Goal: Transaction & Acquisition: Purchase product/service

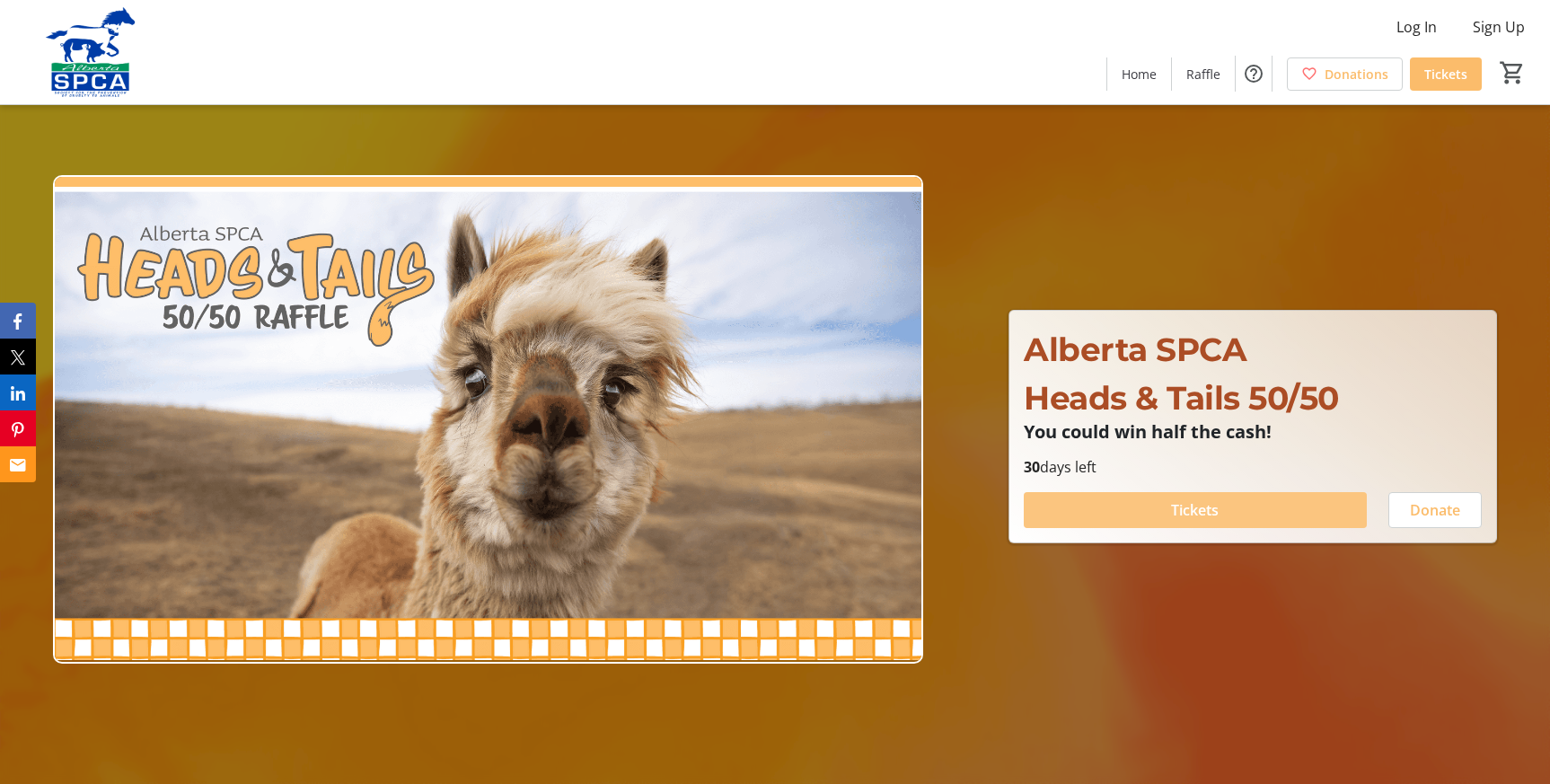
click at [1232, 506] on span at bounding box center [1195, 510] width 342 height 43
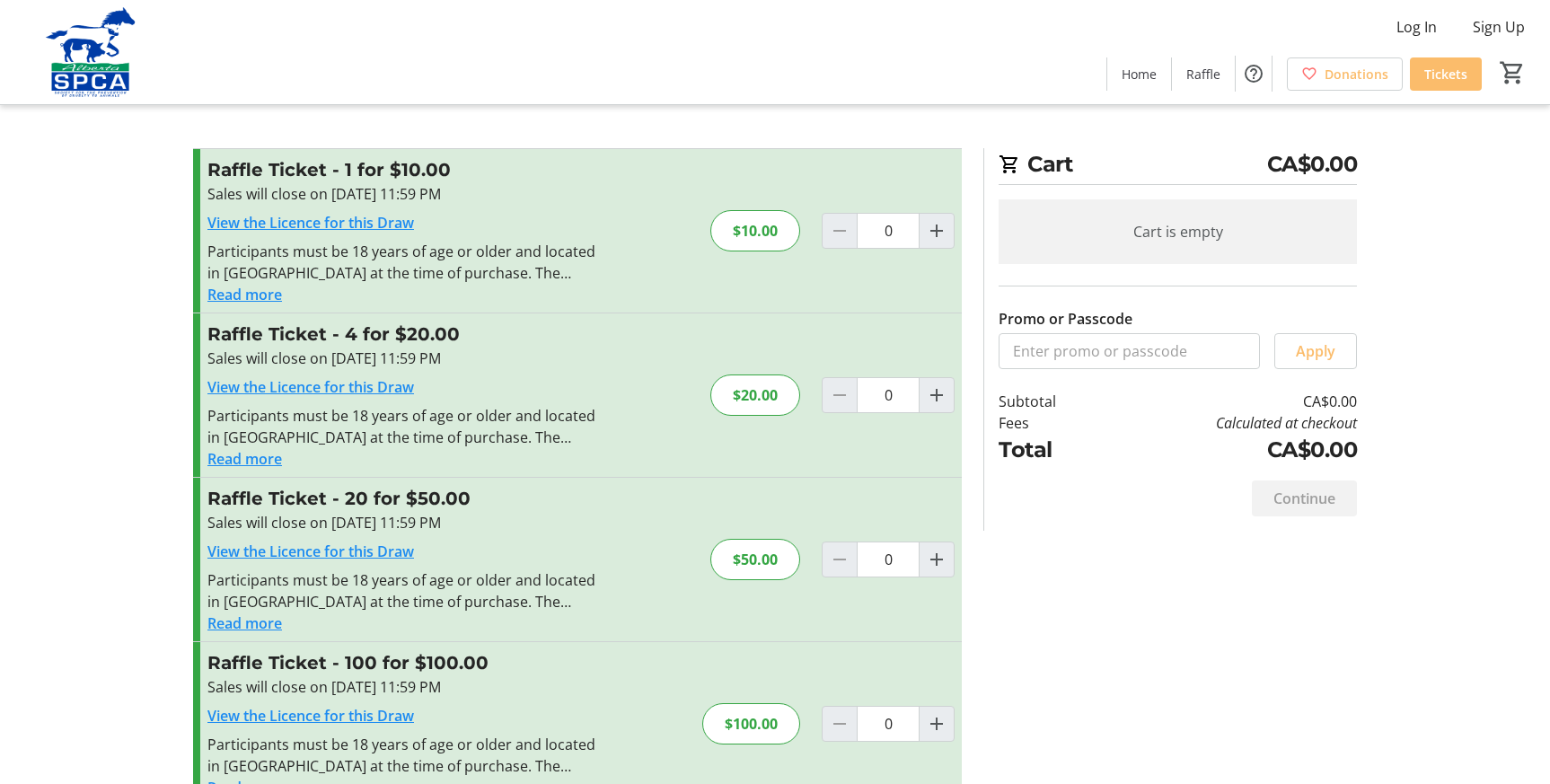
drag, startPoint x: 325, startPoint y: 502, endPoint x: 481, endPoint y: 501, distance: 156.0
click at [481, 501] on h3 "Raffle Ticket - 20 for $50.00" at bounding box center [403, 498] width 393 height 27
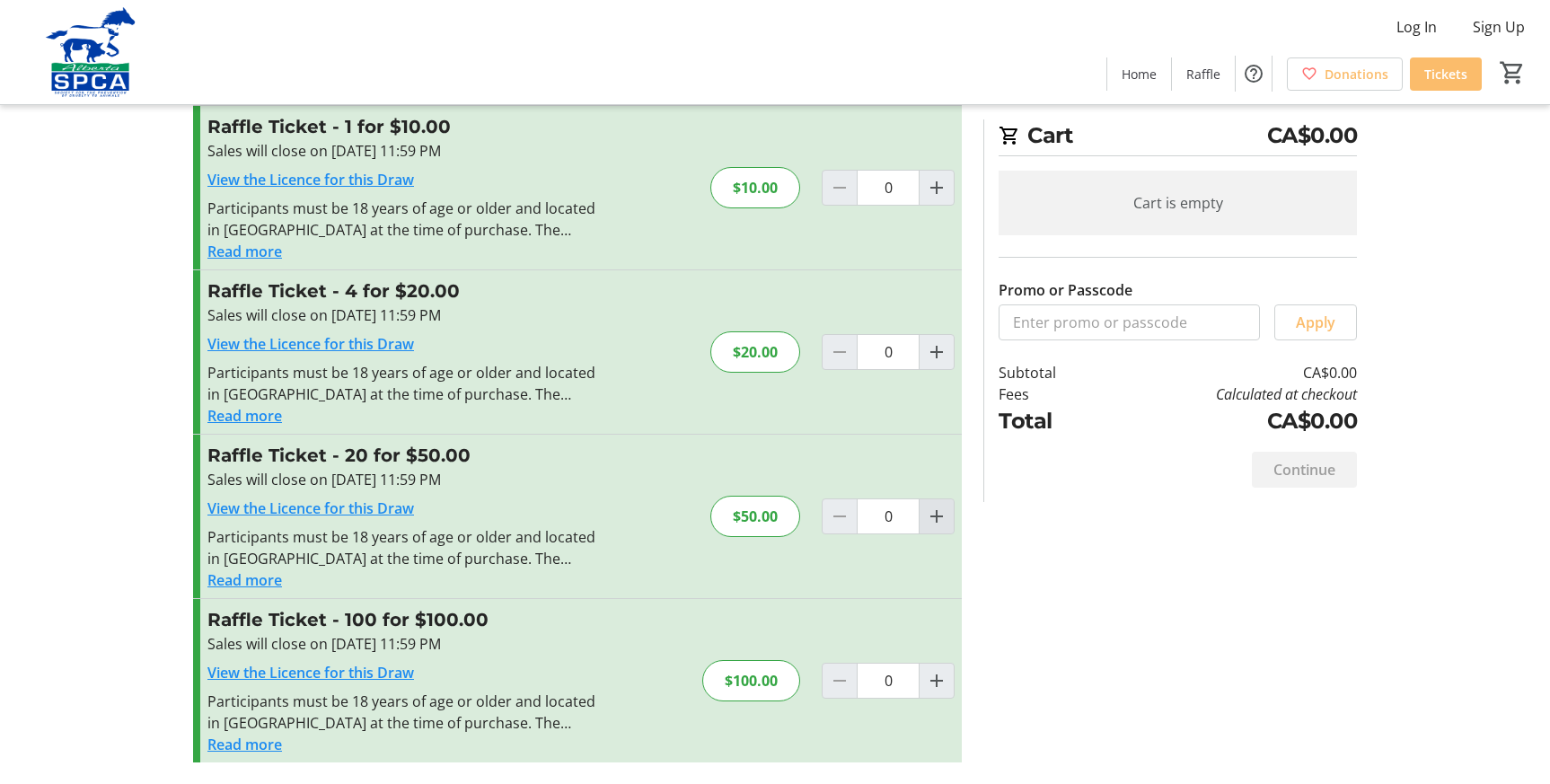
click at [934, 518] on mat-icon "Increment by one" at bounding box center [937, 516] width 22 height 22
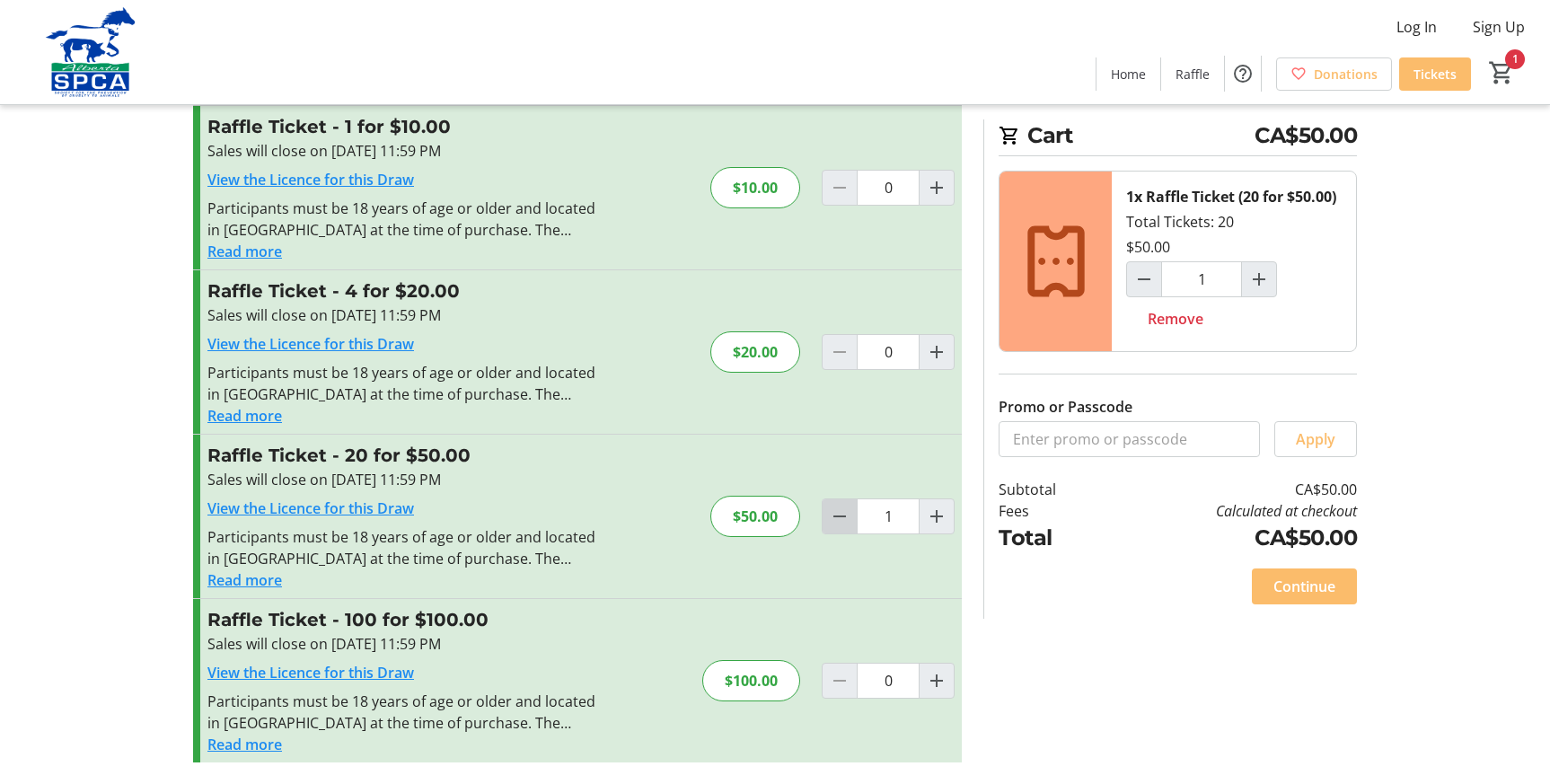
drag, startPoint x: 837, startPoint y: 513, endPoint x: 845, endPoint y: 506, distance: 10.6
click at [837, 513] on mat-icon "Decrement by one" at bounding box center [839, 516] width 22 height 22
type input "0"
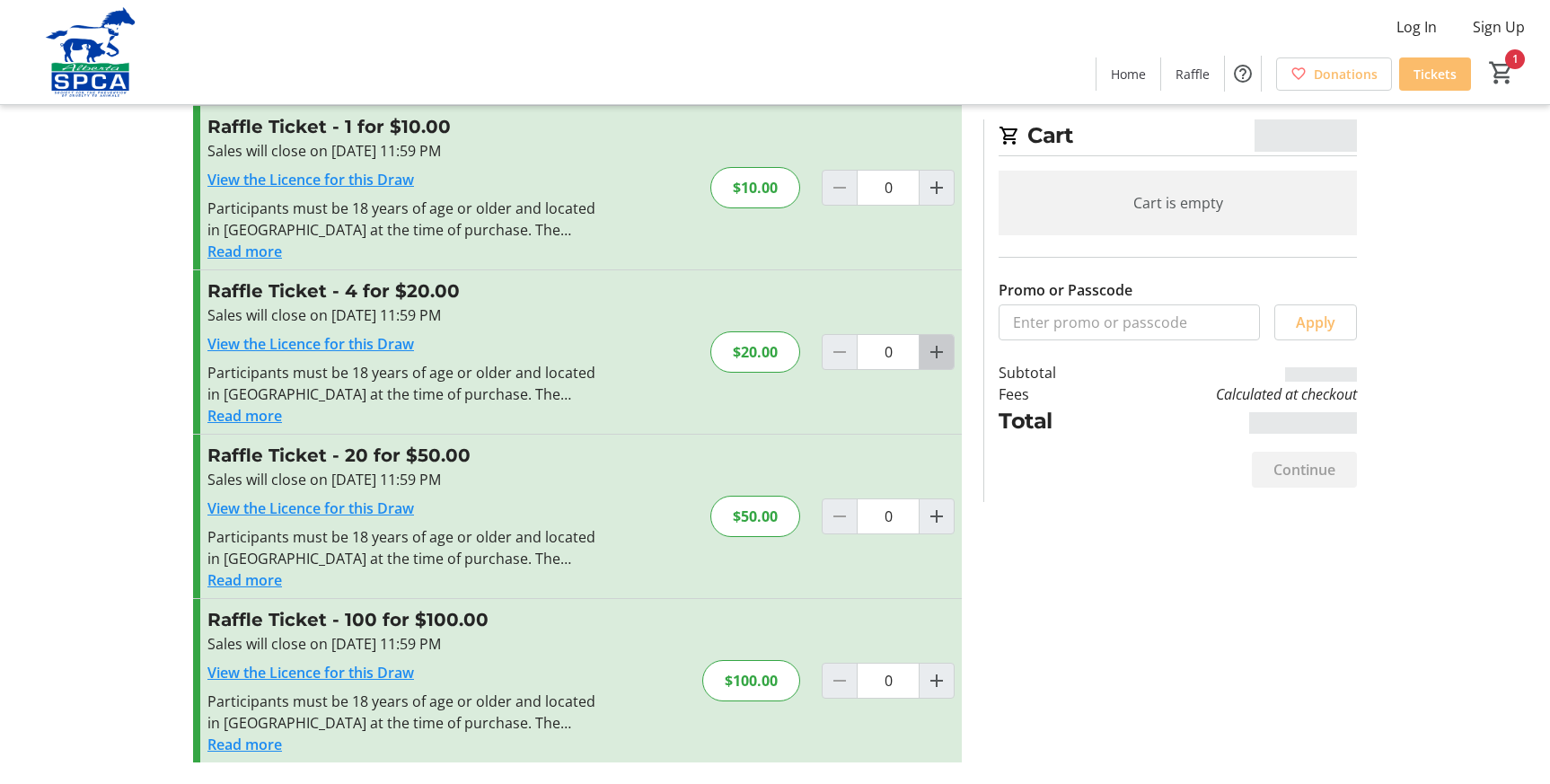
click at [935, 347] on mat-icon "Increment by one" at bounding box center [937, 352] width 22 height 22
type input "1"
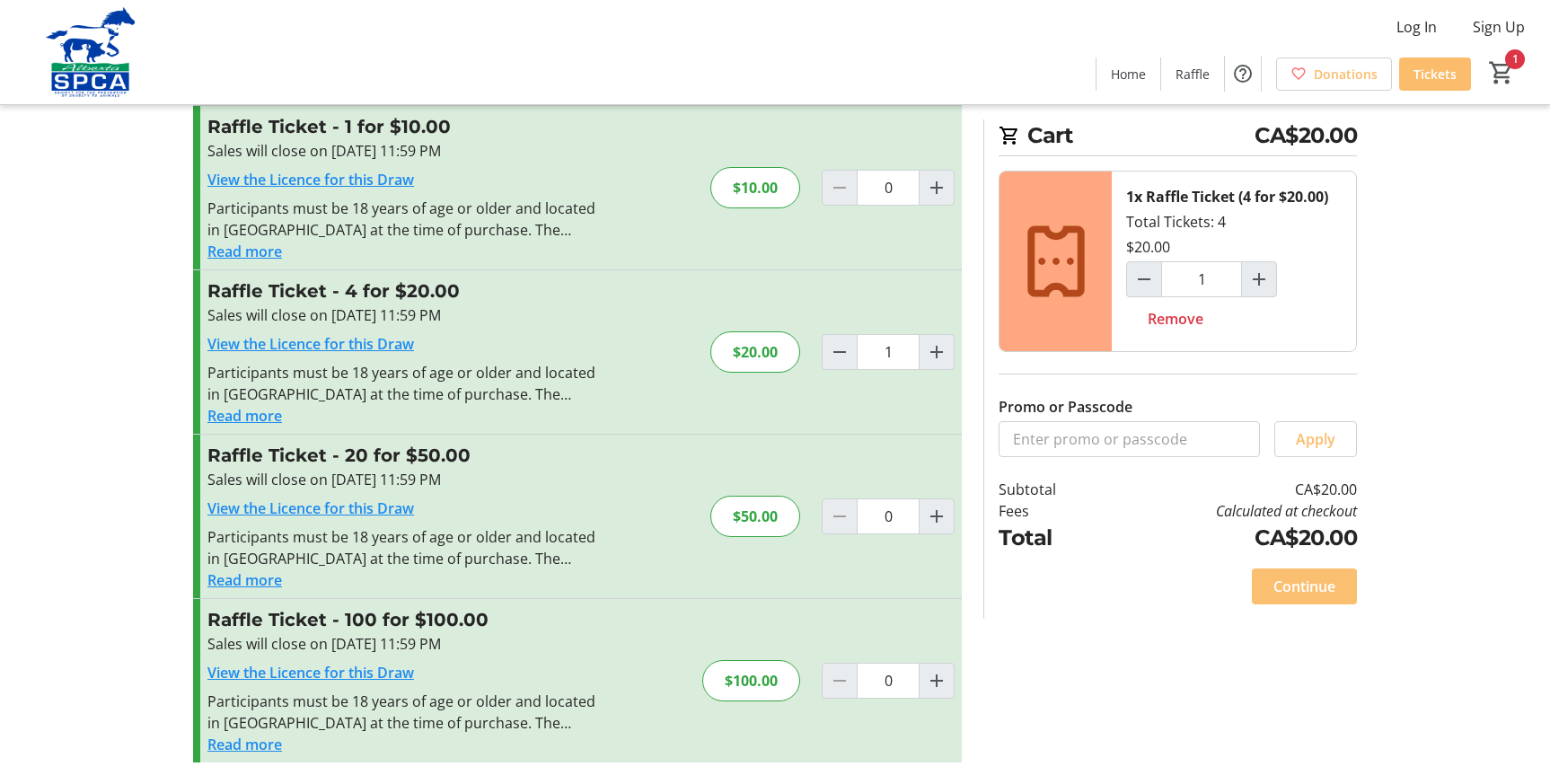
click at [1306, 583] on span "Continue" at bounding box center [1304, 586] width 62 height 22
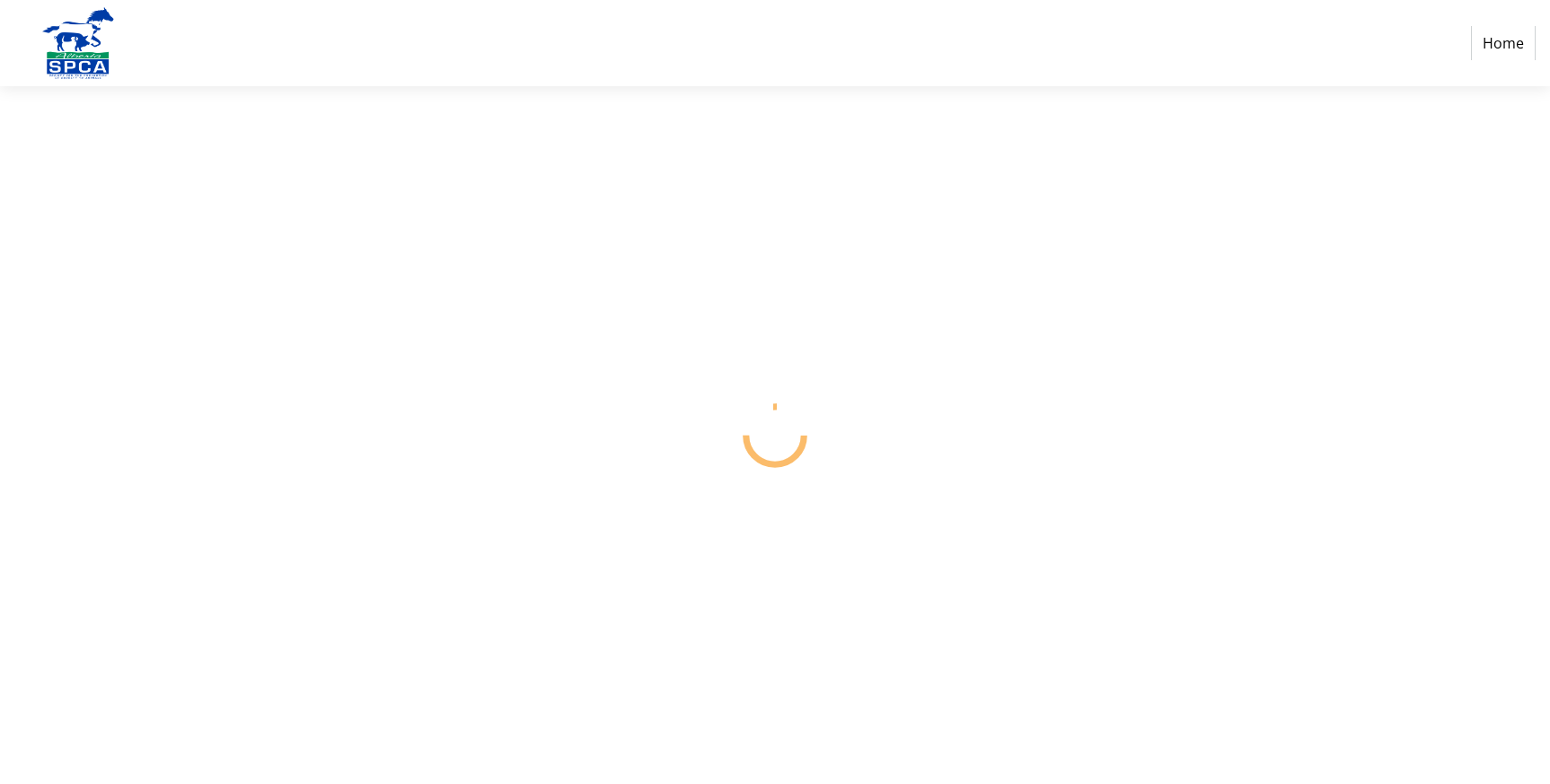
select select "CA"
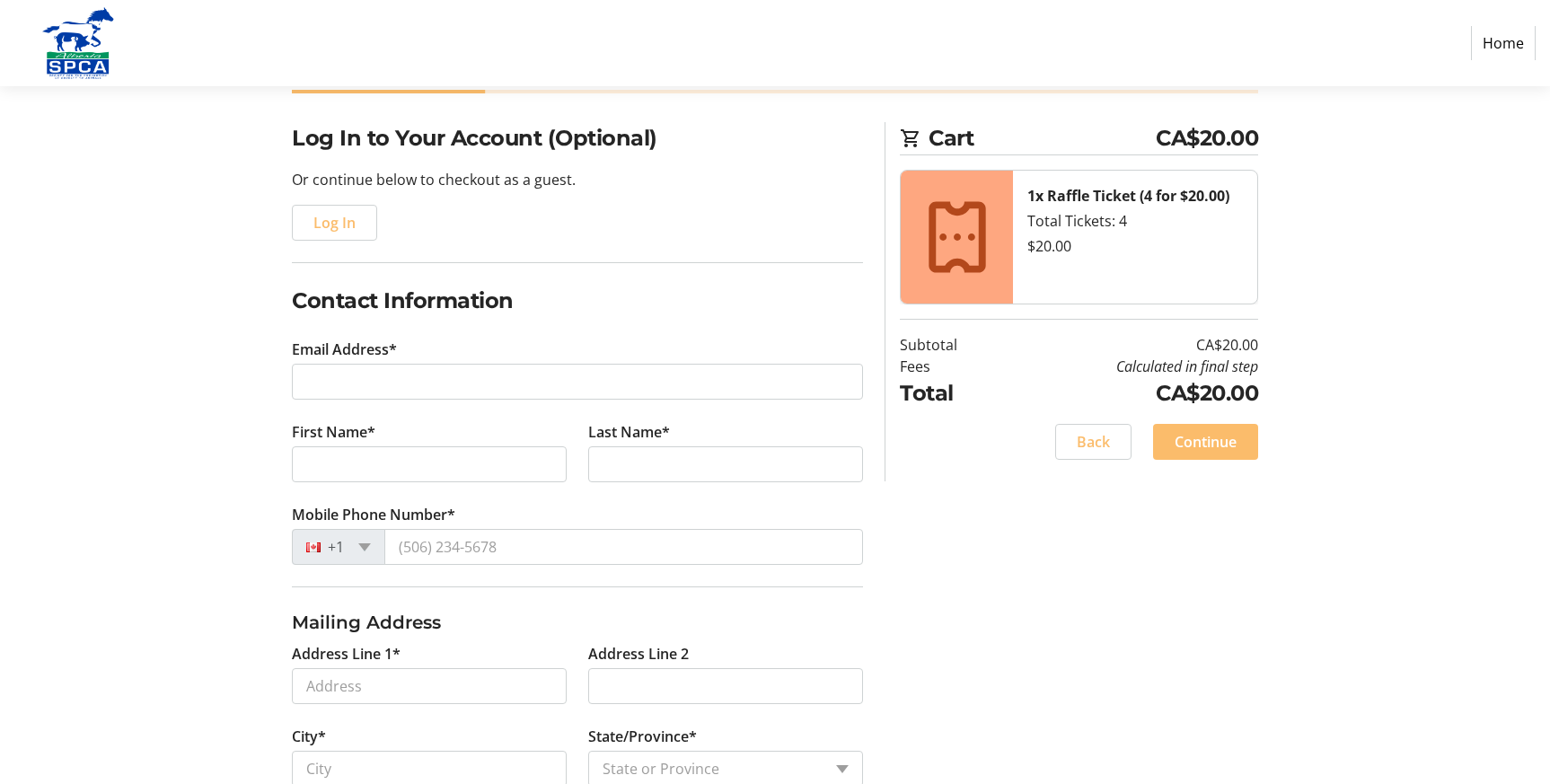
scroll to position [184, 0]
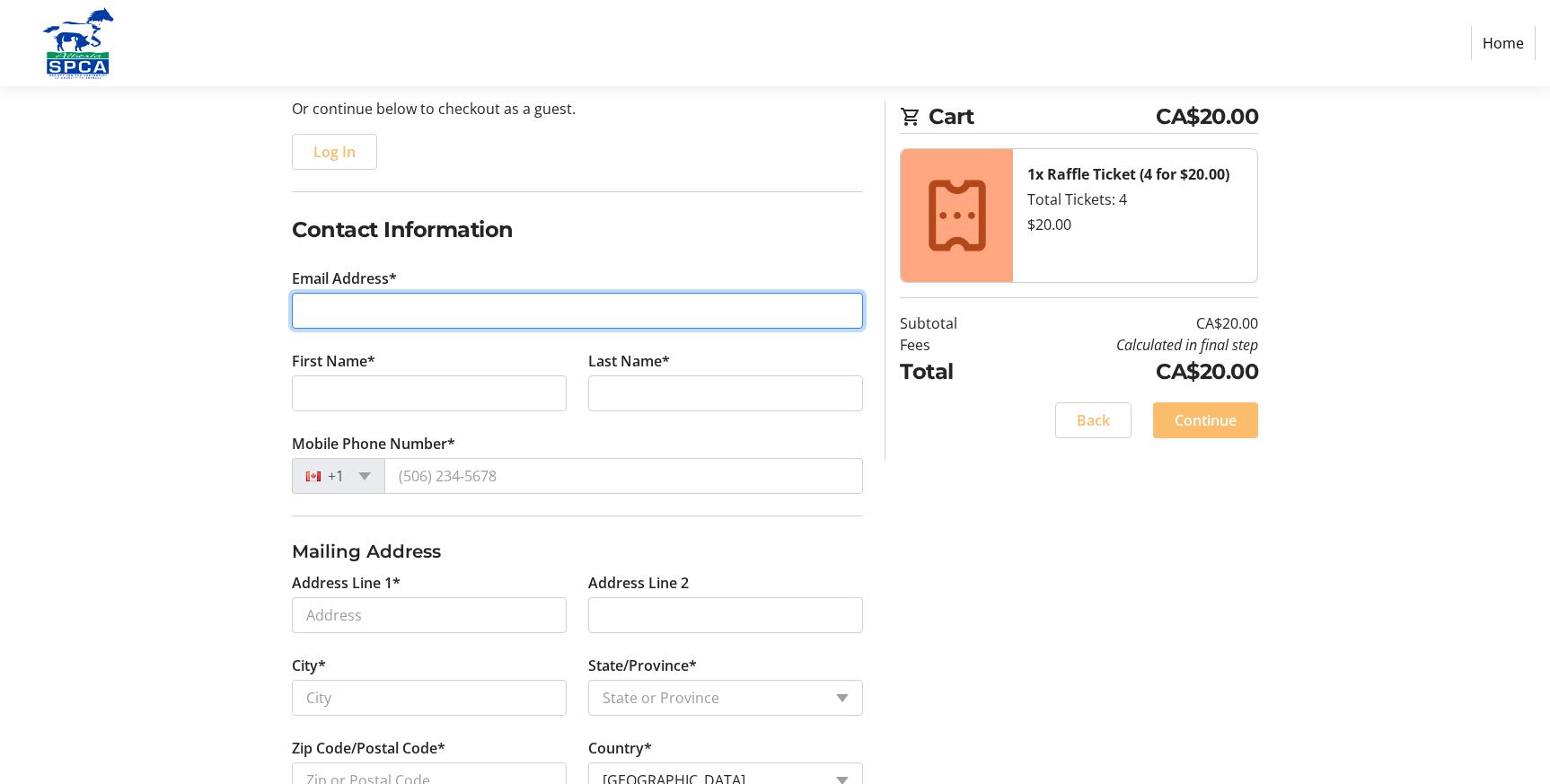
click at [334, 313] on input "Email Address*" at bounding box center [578, 311] width 571 height 36
type input "[EMAIL_ADDRESS][DOMAIN_NAME]"
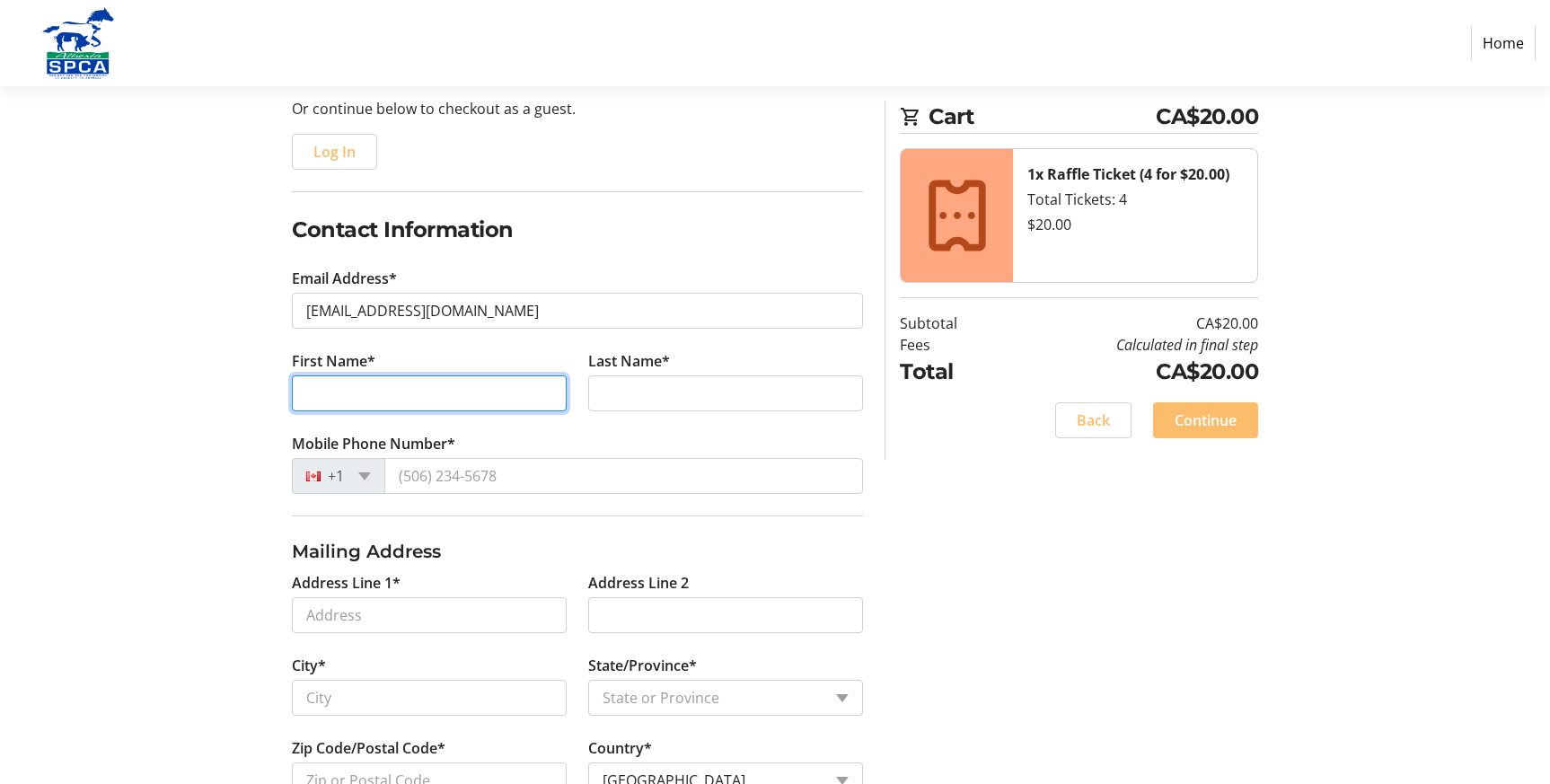
type input "[PERSON_NAME]"
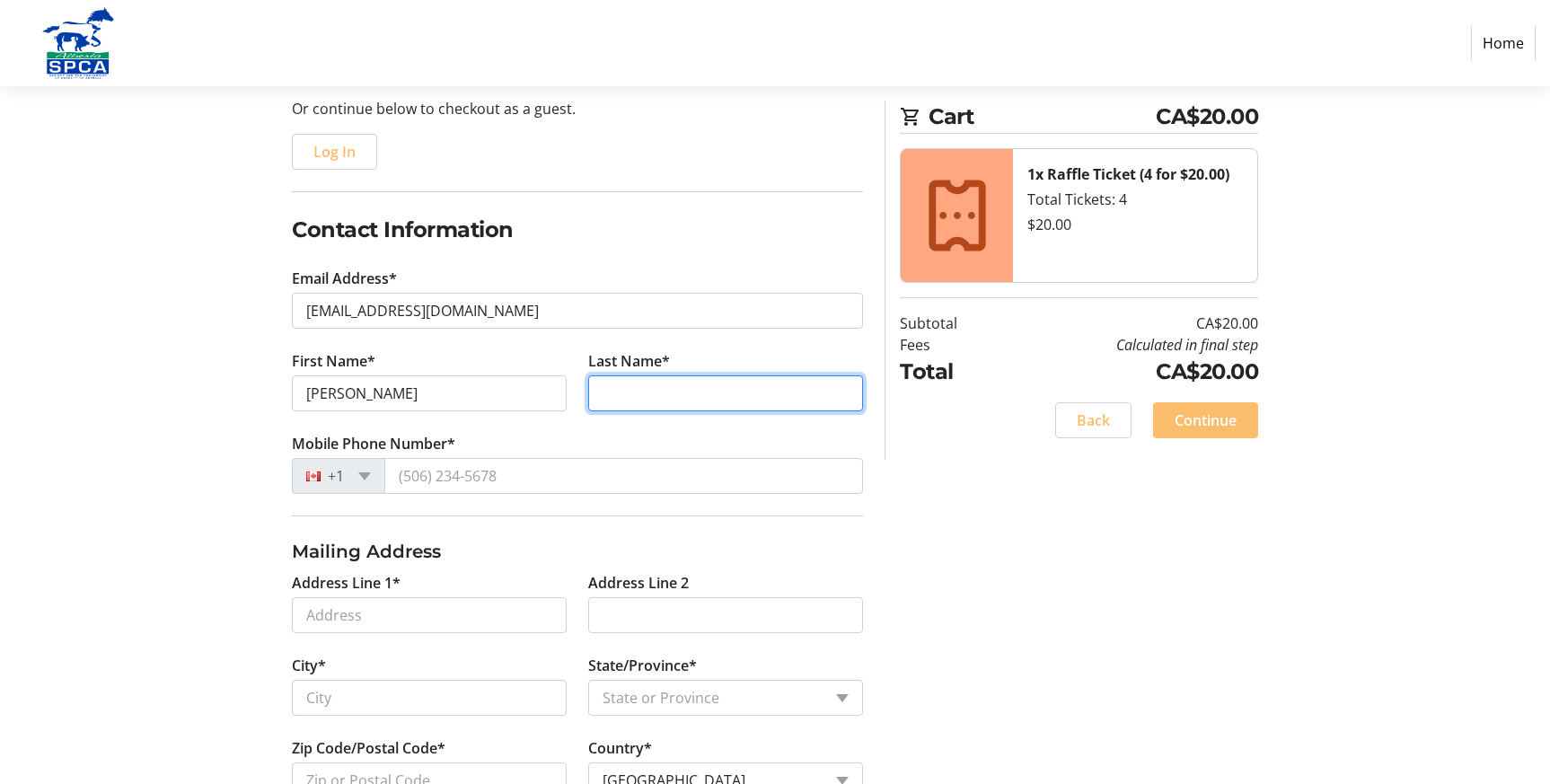
type input "Volfova"
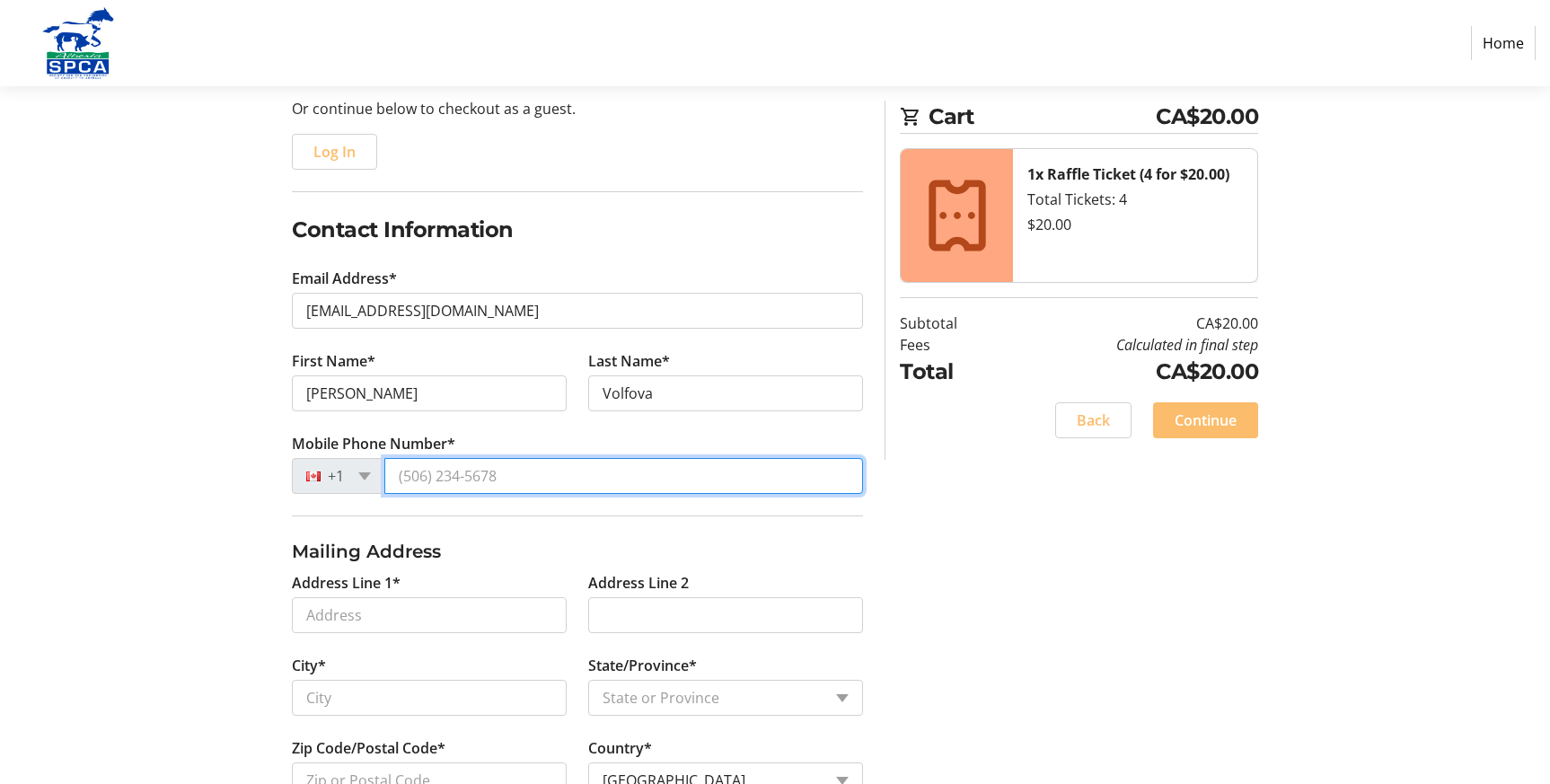
type input "[PHONE_NUMBER]"
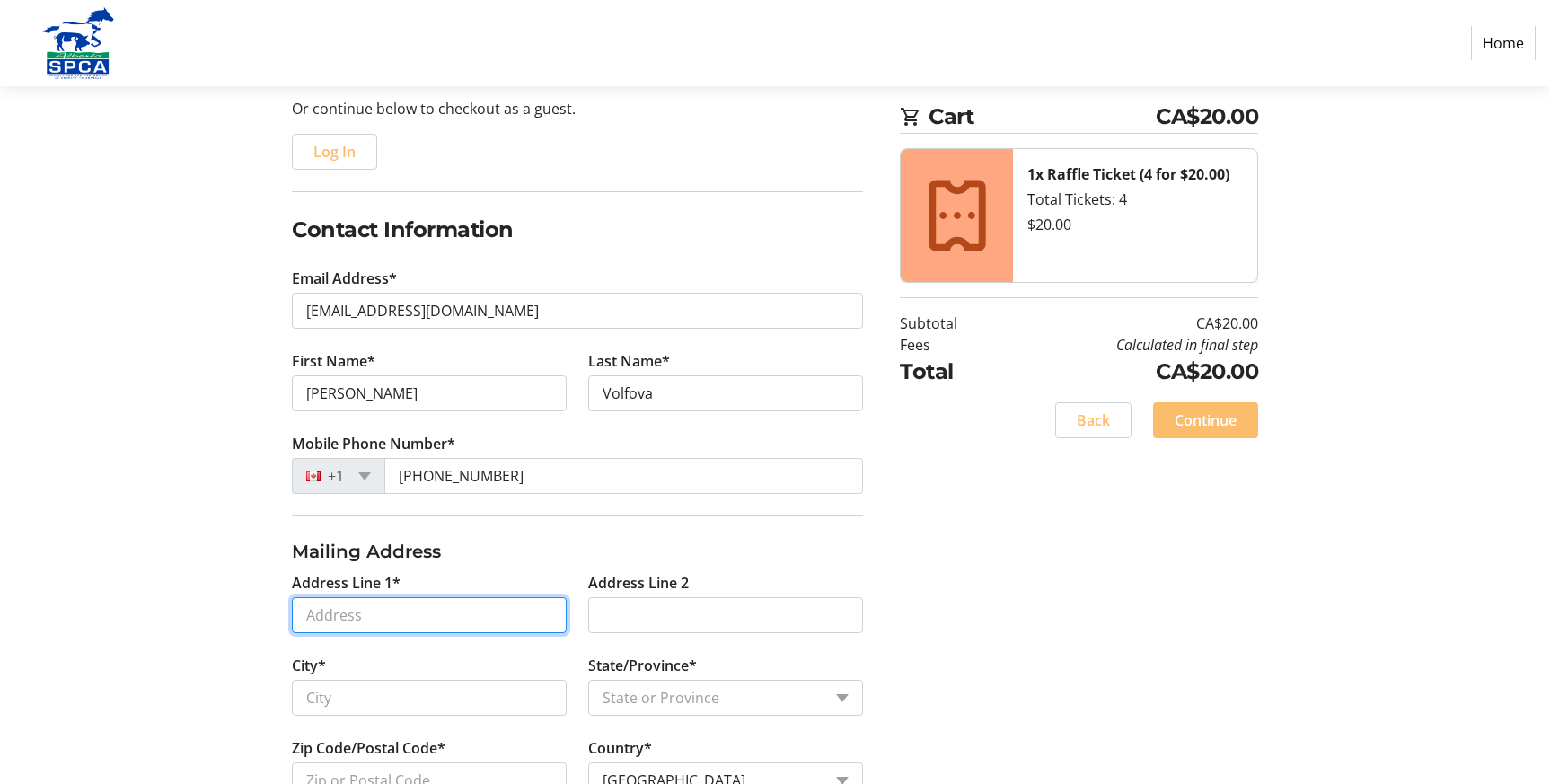
type input "[STREET_ADDRESS]"
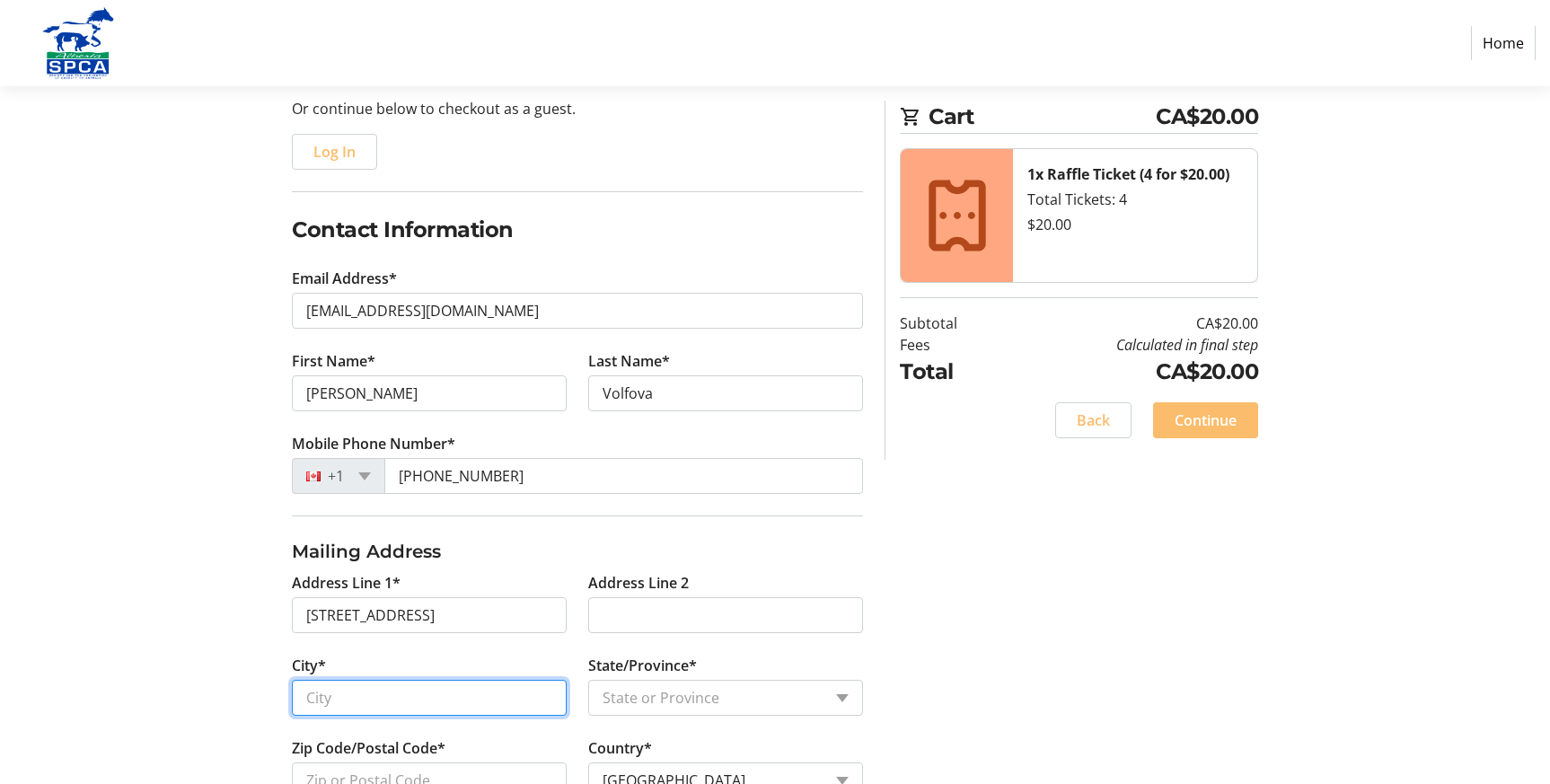
type input "[GEOGRAPHIC_DATA]"
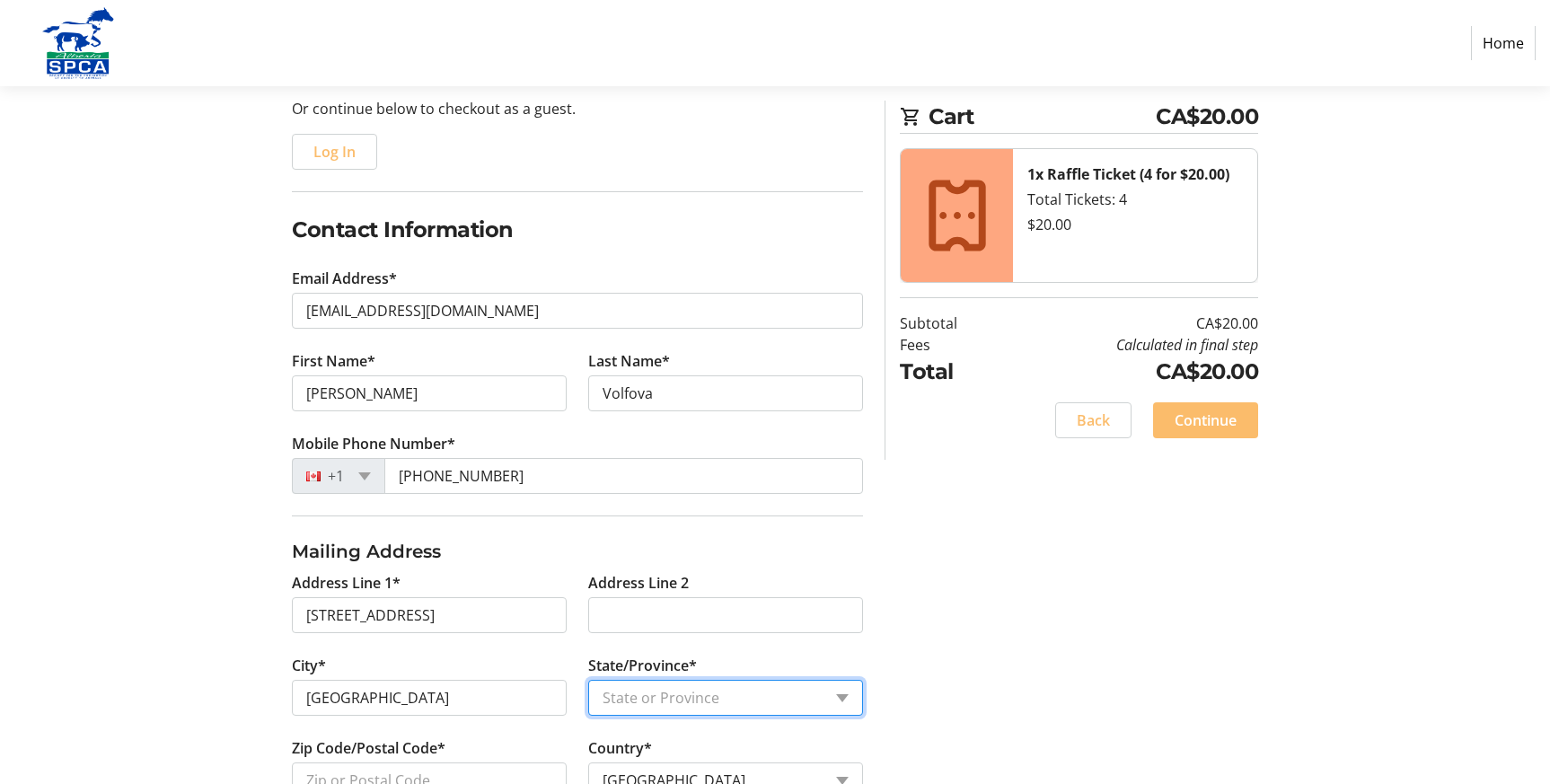
select select "AB"
type input "T3G 3J7"
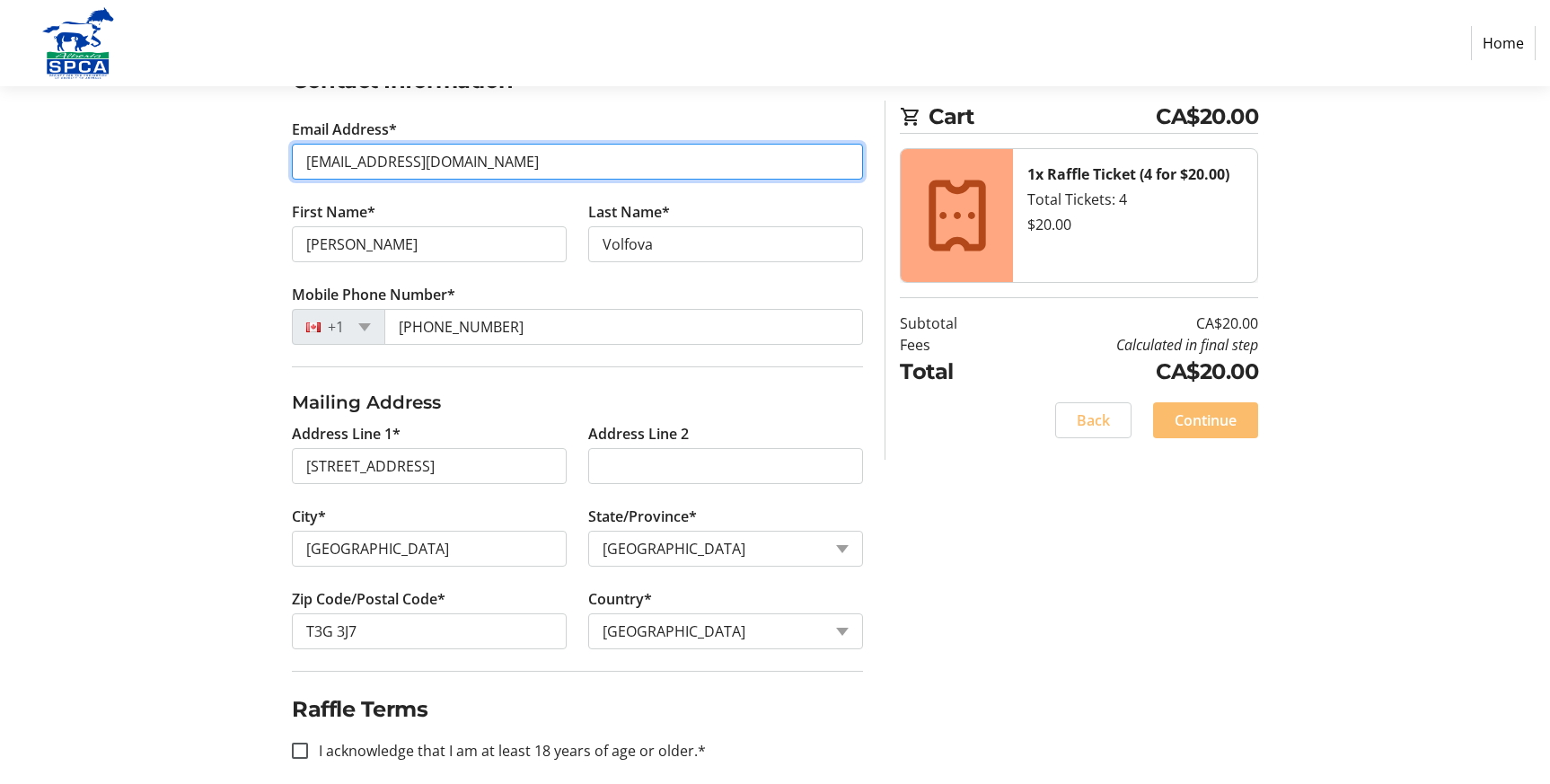
scroll to position [354, 0]
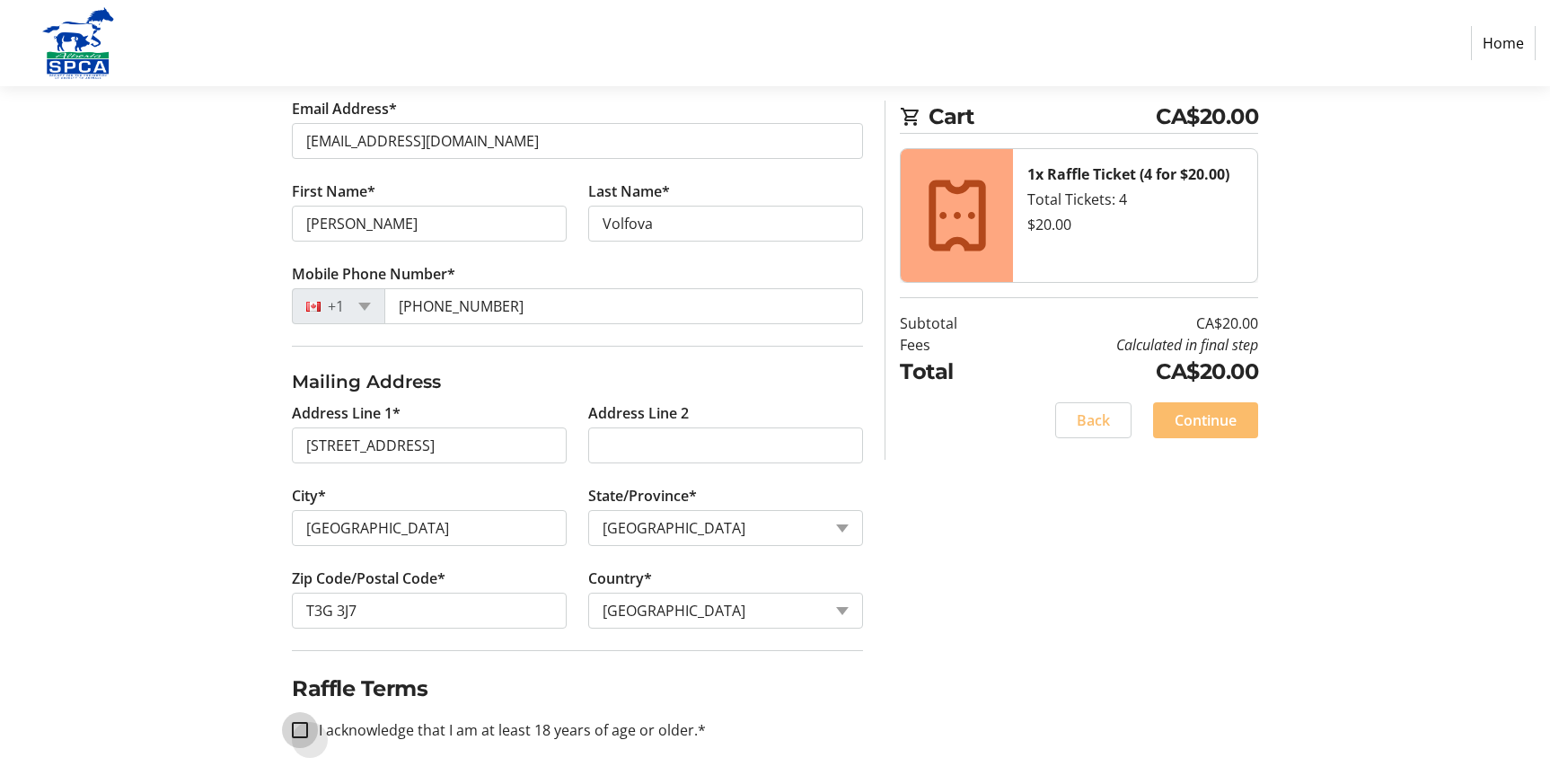
click at [301, 724] on input "I acknowledge that I am at least 18 years of age or older.*" at bounding box center [300, 730] width 16 height 16
checkbox input "true"
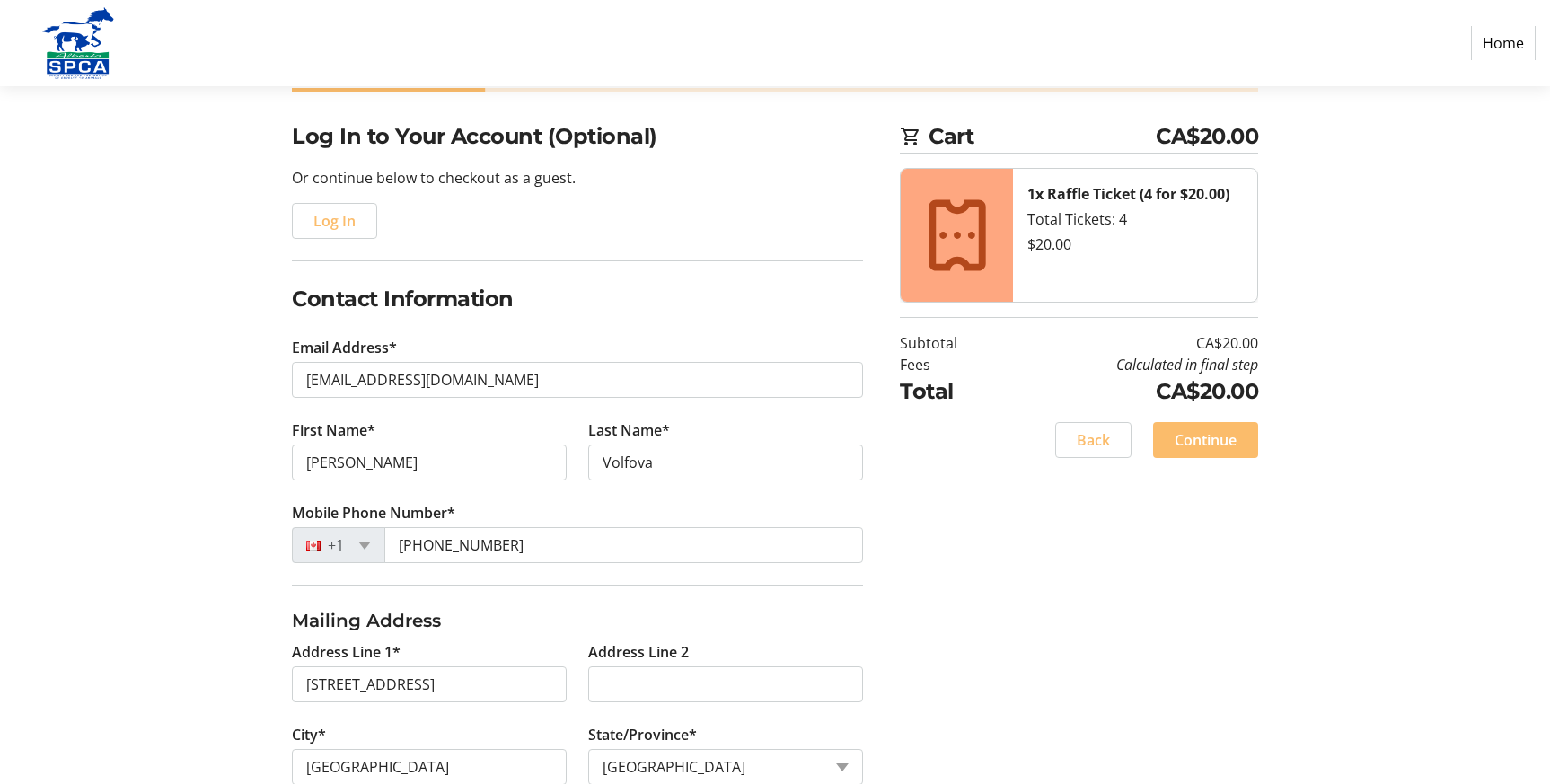
scroll to position [2, 0]
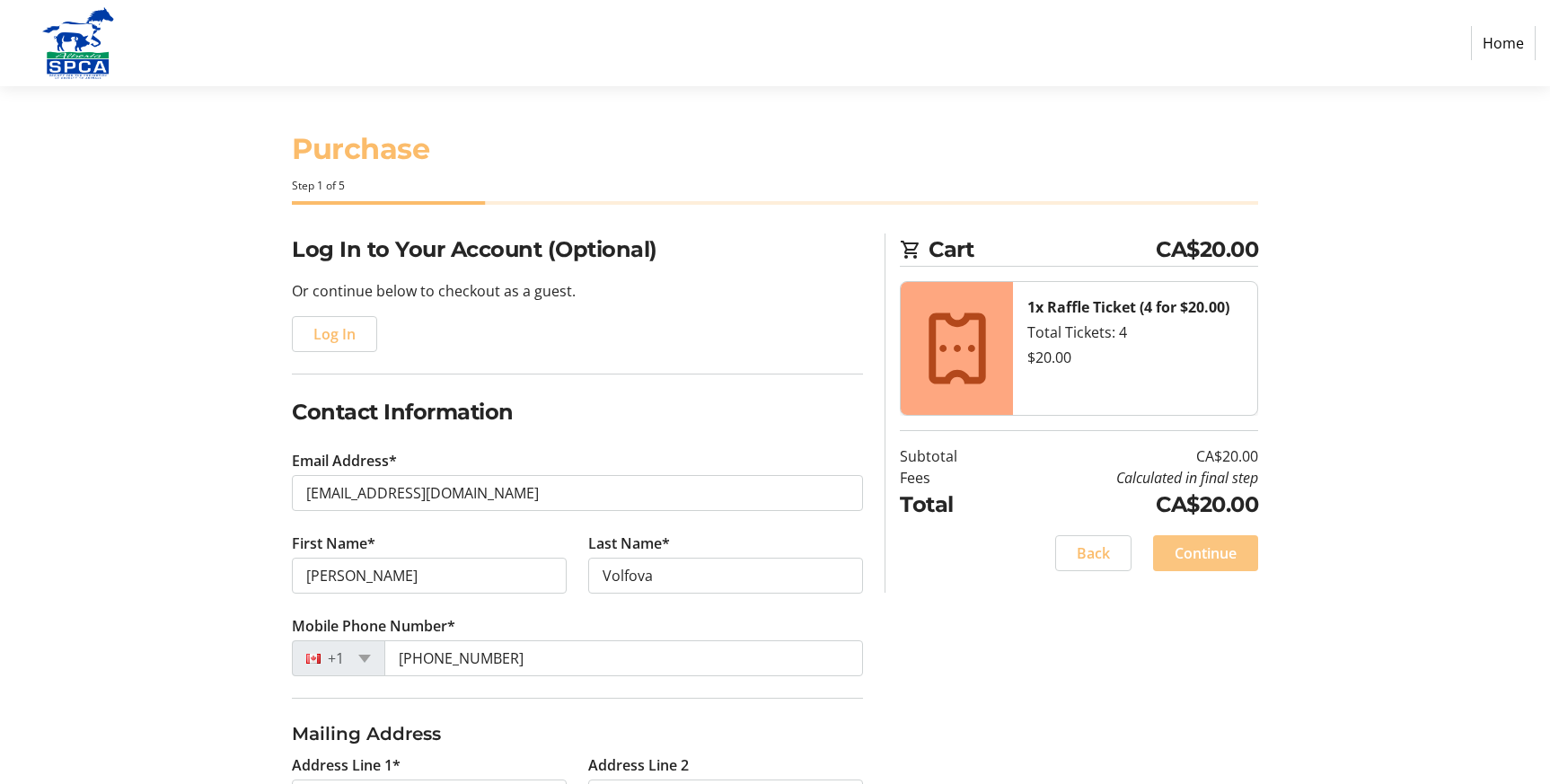
click at [1209, 551] on span "Continue" at bounding box center [1206, 553] width 62 height 22
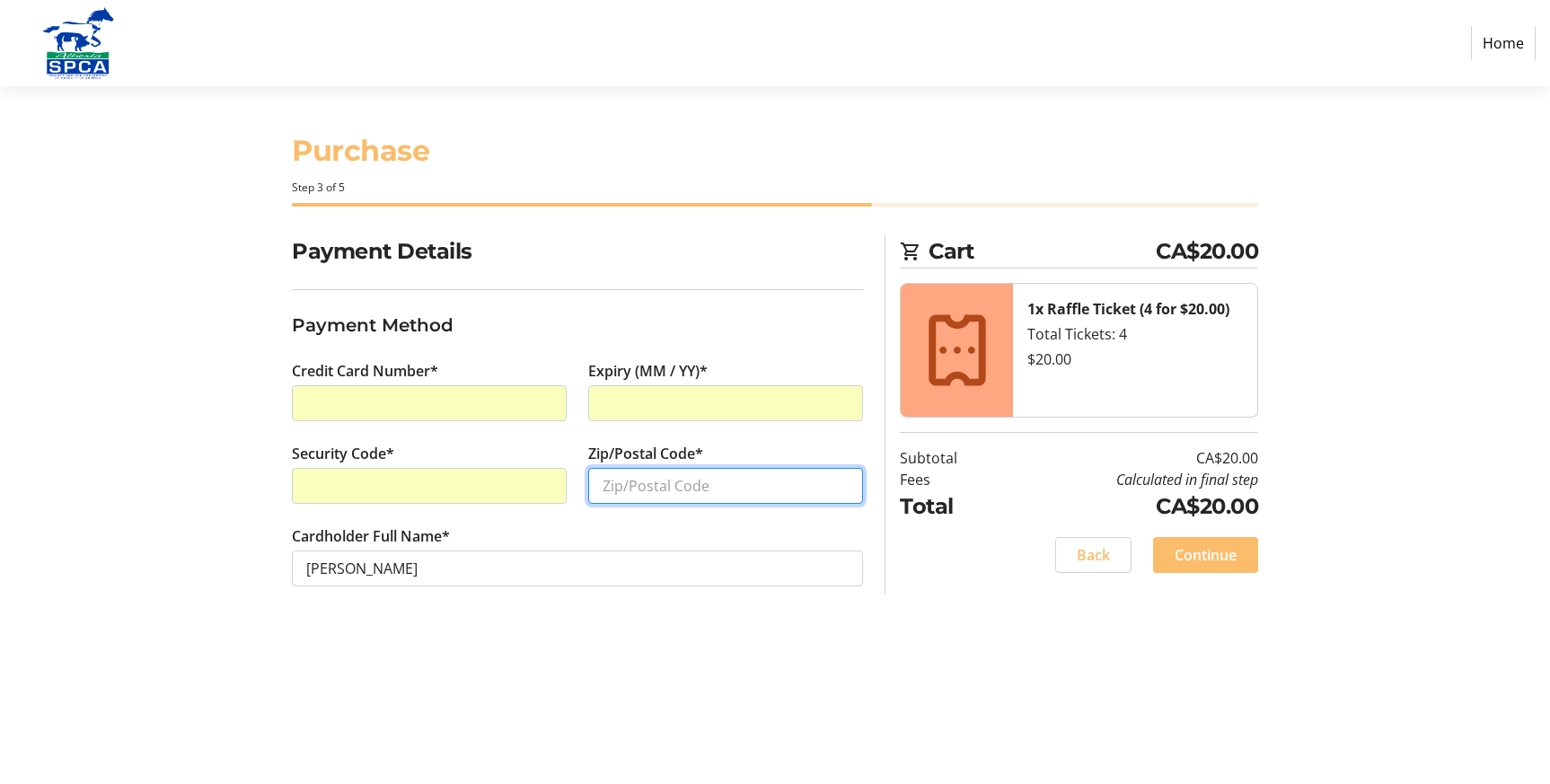
click at [652, 478] on input "Zip/Postal Code*" at bounding box center [725, 485] width 275 height 36
type input "t3G3J7"
click at [1217, 553] on span "Continue" at bounding box center [1206, 555] width 62 height 22
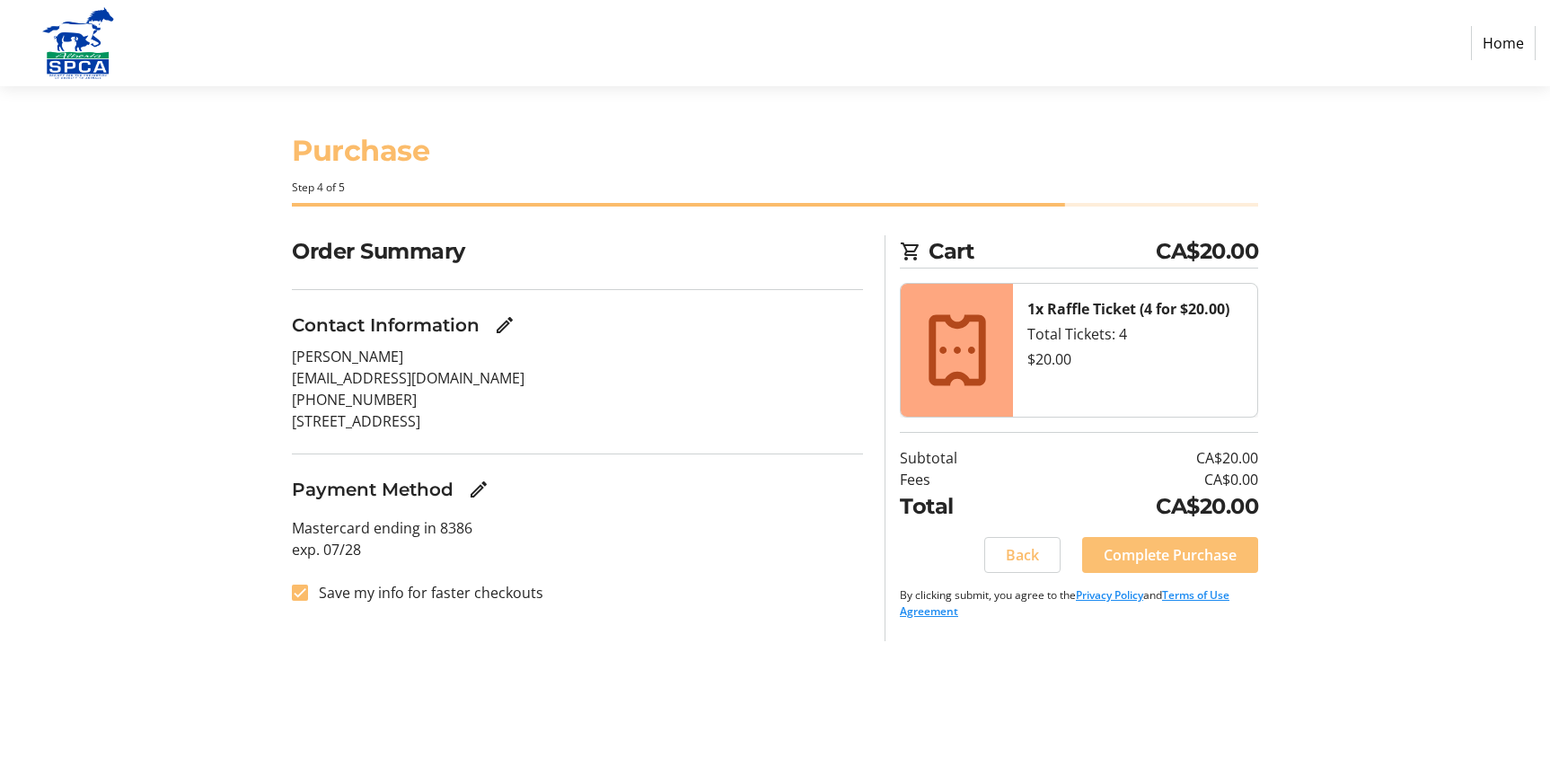
click at [1164, 556] on span "Complete Purchase" at bounding box center [1170, 555] width 133 height 22
